Goal: Task Accomplishment & Management: Manage account settings

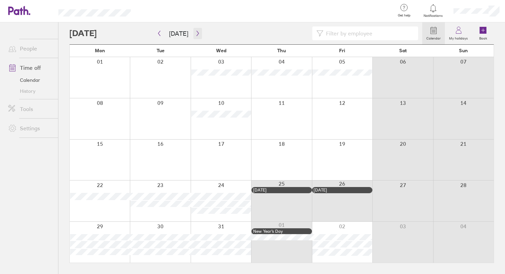
click at [197, 34] on icon "button" at bounding box center [198, 33] width 2 height 5
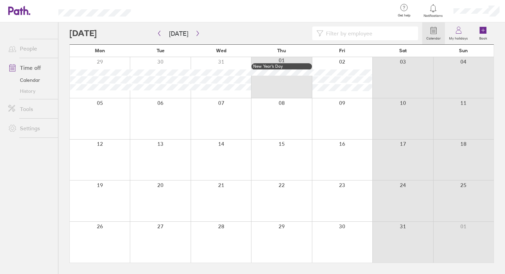
click at [195, 33] on icon "button" at bounding box center [197, 34] width 5 height 6
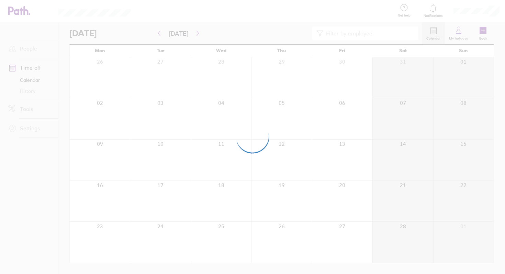
click at [195, 33] on div at bounding box center [252, 137] width 505 height 274
click at [194, 101] on div at bounding box center [252, 137] width 505 height 274
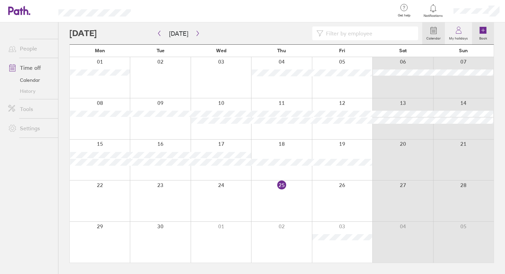
click at [489, 32] on link "Book" at bounding box center [483, 33] width 22 height 22
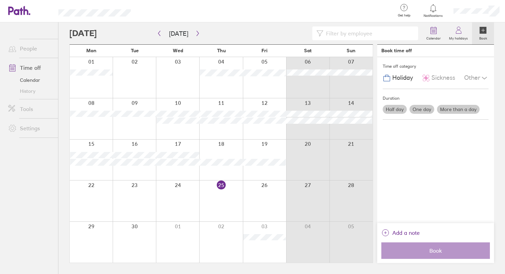
click at [403, 81] on span "Holiday" at bounding box center [403, 77] width 21 height 7
click at [452, 106] on label "More than a day" at bounding box center [458, 109] width 43 height 9
click at [0, 0] on input "More than a day" at bounding box center [0, 0] width 0 height 0
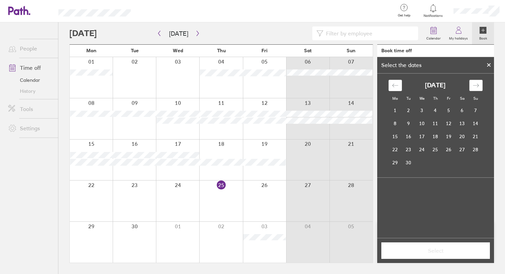
click at [477, 86] on icon "Move forward to switch to the next month." at bounding box center [476, 85] width 7 height 7
click at [490, 68] on div at bounding box center [489, 65] width 10 height 12
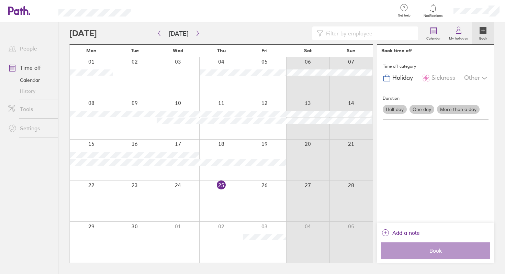
click at [445, 107] on label "More than a day" at bounding box center [458, 109] width 43 height 9
click at [0, 0] on input "More than a day" at bounding box center [0, 0] width 0 height 0
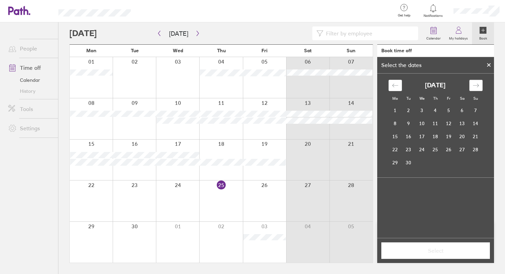
click at [476, 89] on div "Move forward to switch to the next month." at bounding box center [476, 85] width 13 height 11
click at [435, 151] on td "23" at bounding box center [435, 149] width 13 height 13
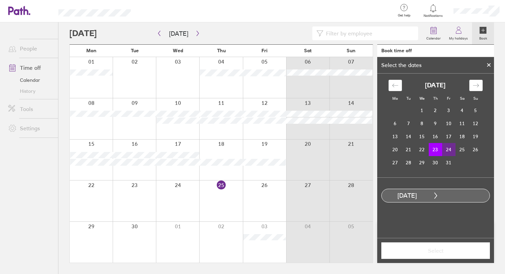
click at [448, 152] on td "24" at bounding box center [448, 149] width 13 height 13
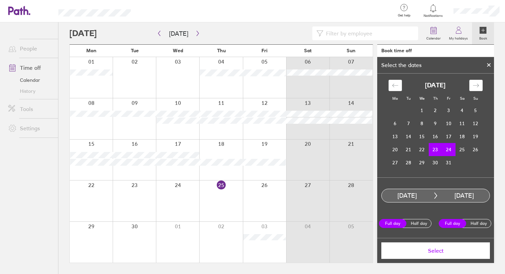
click at [446, 254] on button "Select" at bounding box center [436, 250] width 109 height 17
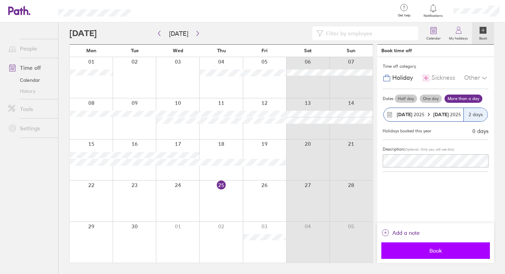
click at [447, 251] on span "Book" at bounding box center [435, 251] width 99 height 6
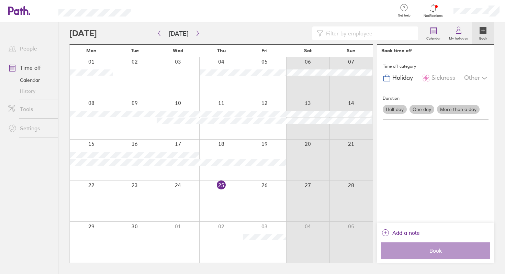
click at [437, 11] on icon at bounding box center [433, 8] width 8 height 8
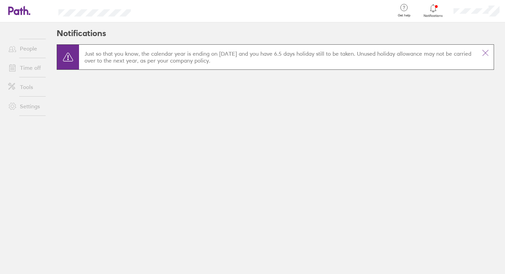
click at [437, 11] on icon at bounding box center [433, 8] width 8 height 8
click at [480, 57] on button at bounding box center [486, 53] width 17 height 17
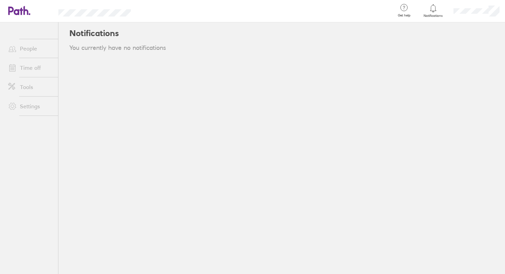
click at [483, 54] on main "You currently have no notifications" at bounding box center [281, 53] width 425 height 18
